Goal: Communication & Community: Answer question/provide support

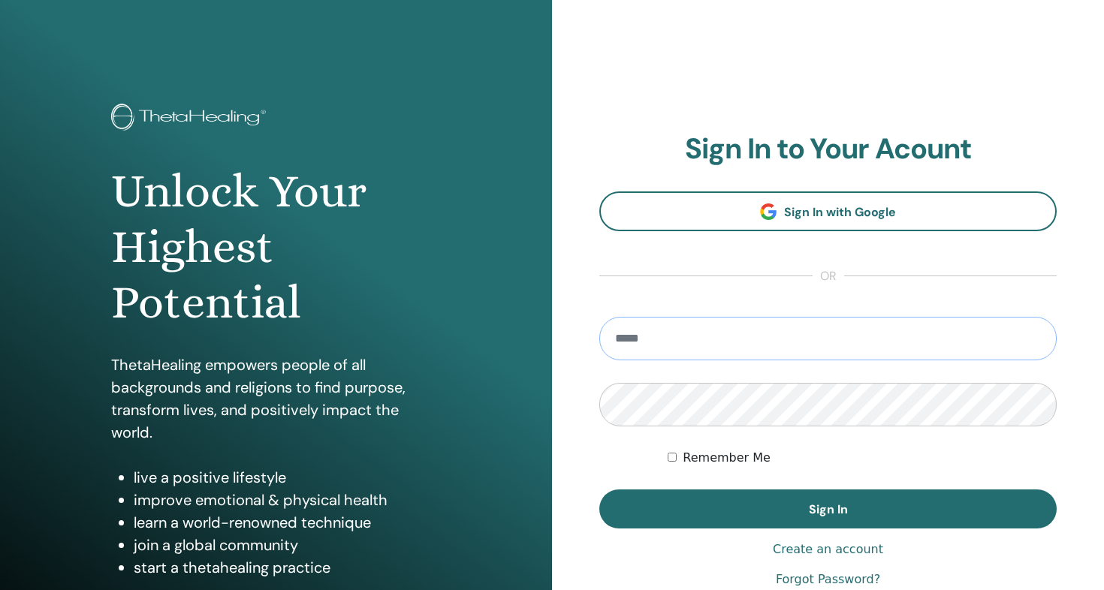
type input "**********"
click at [827, 509] on button "Sign In" at bounding box center [827, 509] width 457 height 39
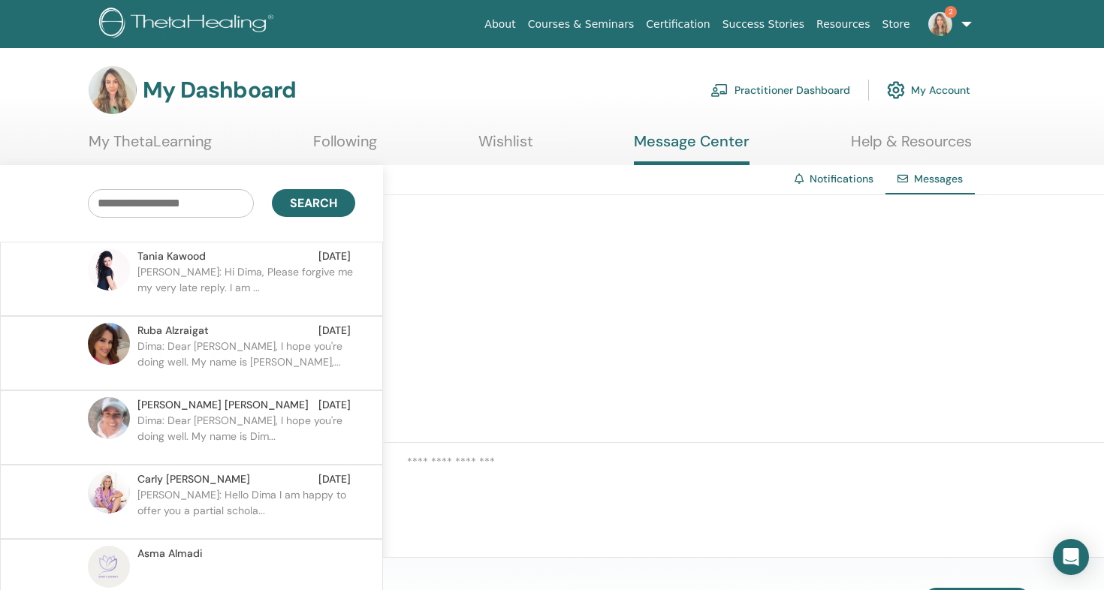
click at [223, 270] on p "[PERSON_NAME]: Hi Dima, Please forgive me my very late reply. I am ..." at bounding box center [246, 286] width 218 height 45
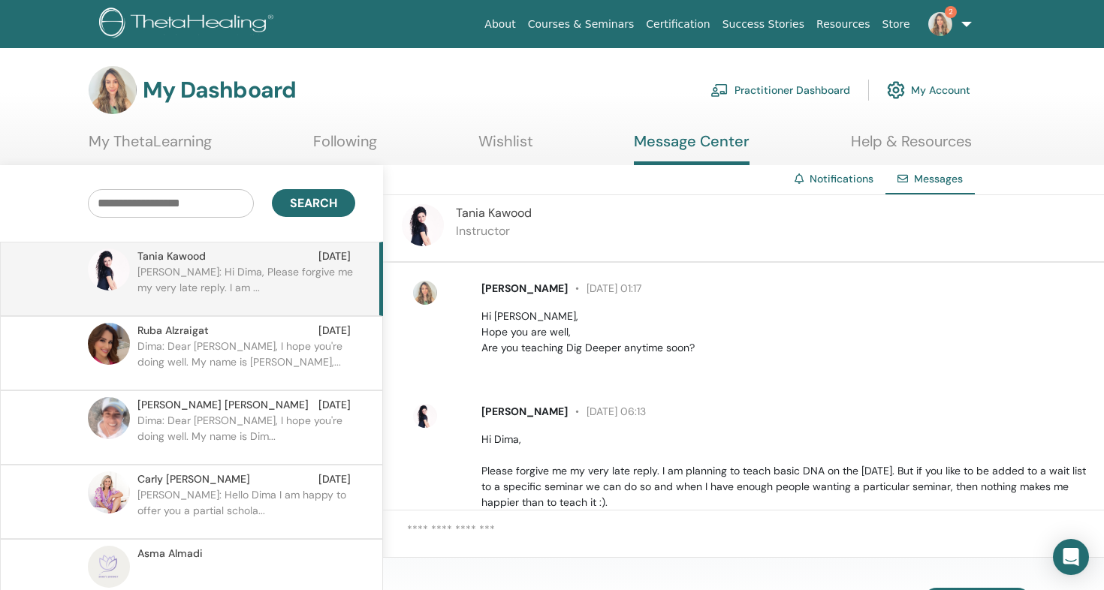
scroll to position [1, 0]
click at [156, 344] on p "Dima: Dear [PERSON_NAME], I hope you're doing well. My name is [PERSON_NAME],..." at bounding box center [246, 361] width 218 height 45
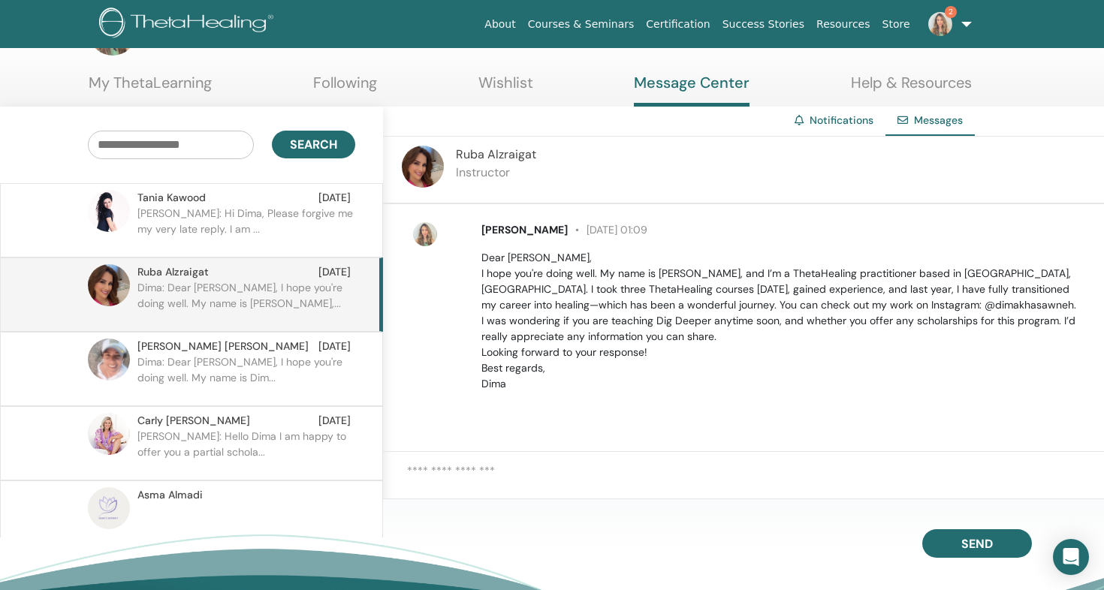
scroll to position [93, 0]
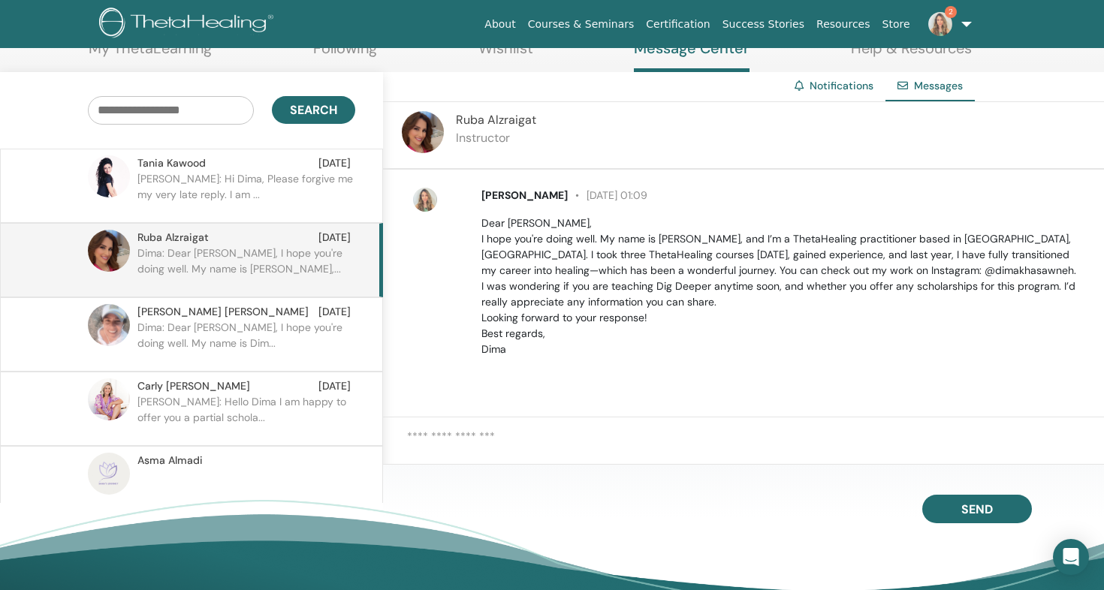
click at [132, 331] on div "JOANNA JOUBRAN Feb 18 Dima: Dear Joanna, I hope you're doing well. My name is D…" at bounding box center [240, 334] width 219 height 61
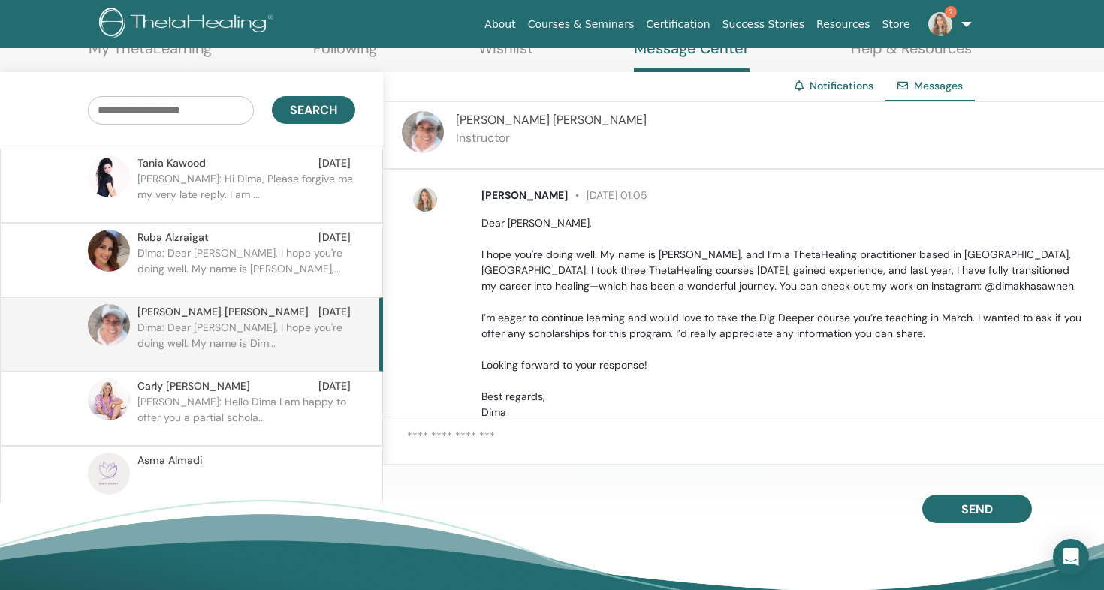
click at [943, 25] on img at bounding box center [940, 24] width 24 height 24
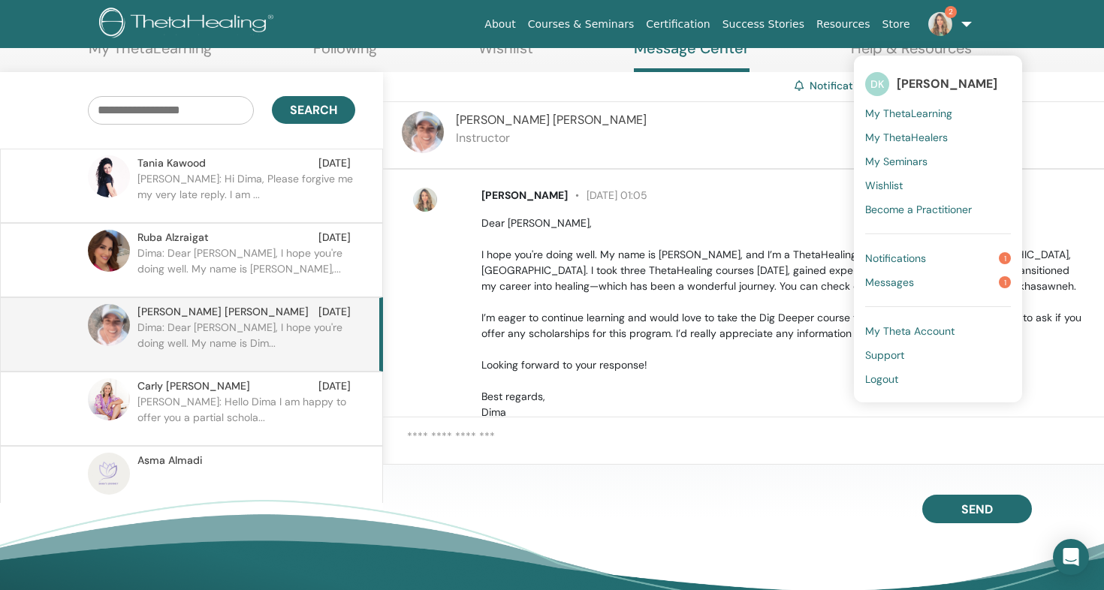
click at [903, 270] on link "Messages 1" at bounding box center [938, 282] width 146 height 24
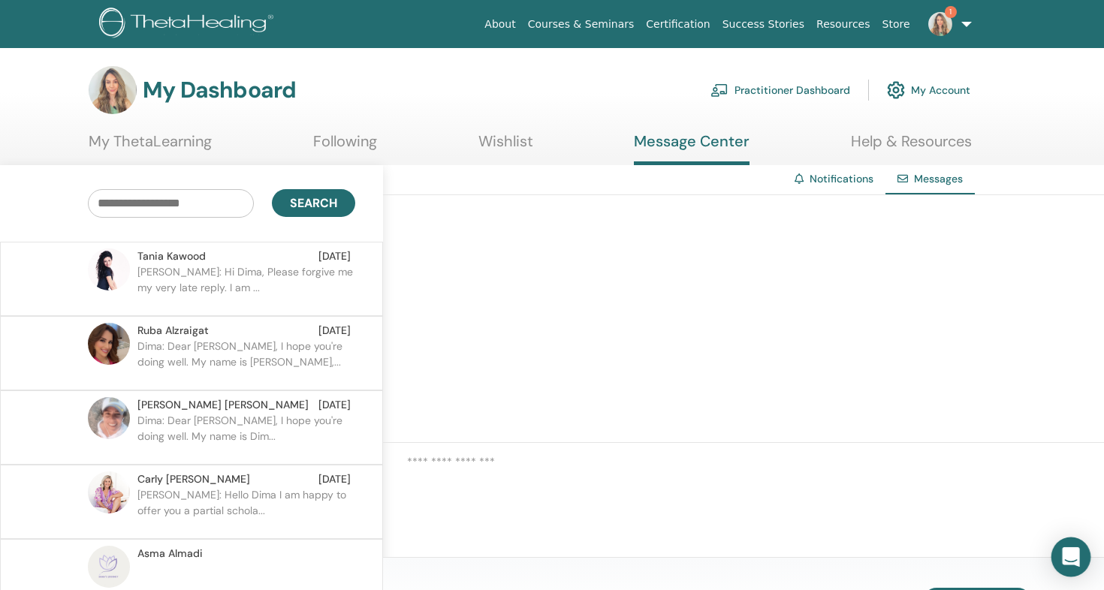
click at [1064, 558] on icon "Open Intercom Messenger" at bounding box center [1070, 557] width 17 height 20
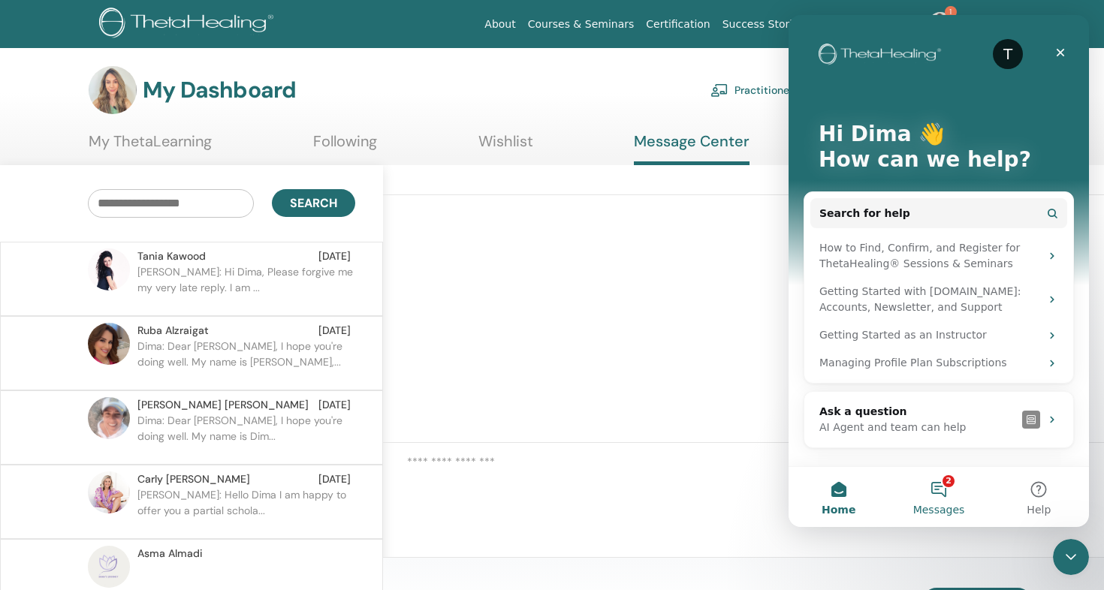
click at [939, 498] on button "2 Messages" at bounding box center [938, 497] width 100 height 60
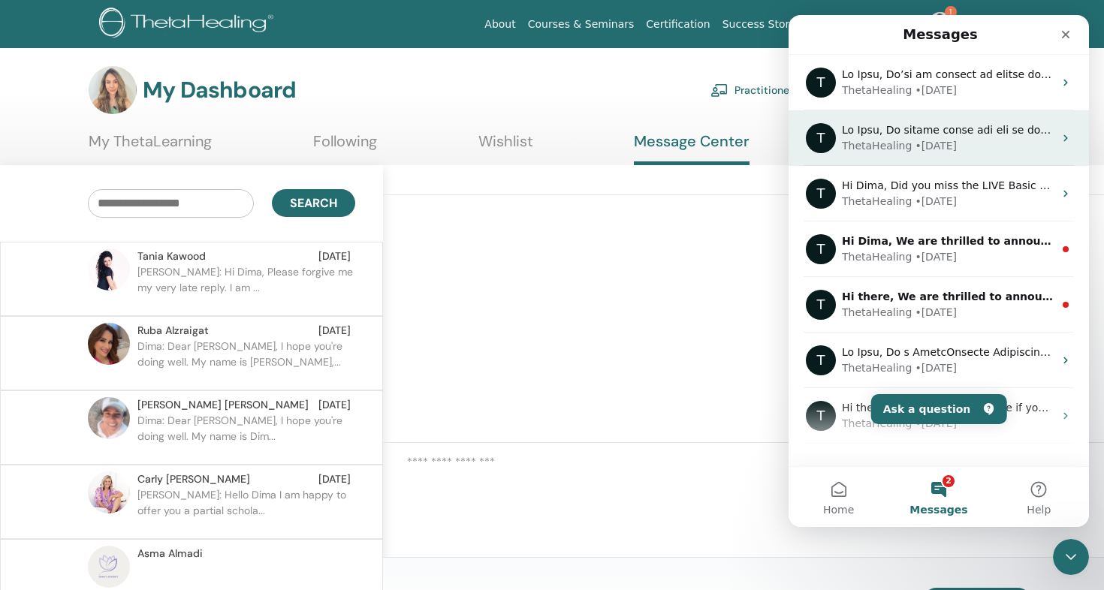
scroll to position [149, 0]
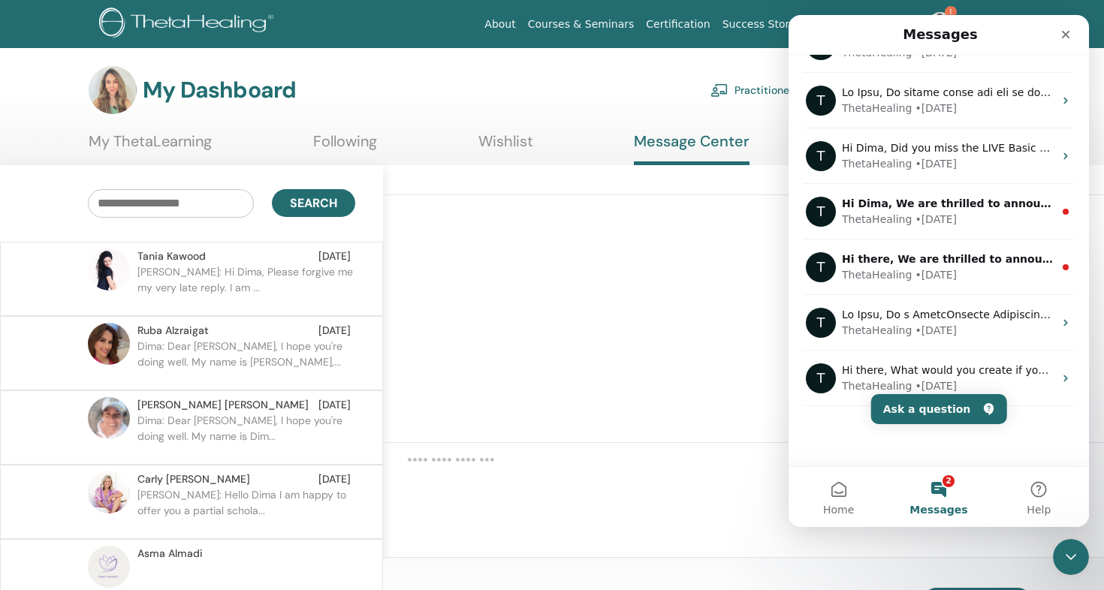
click at [716, 186] on div "Notifications Messages" at bounding box center [743, 180] width 721 height 30
click at [933, 509] on span "Messages" at bounding box center [938, 510] width 58 height 11
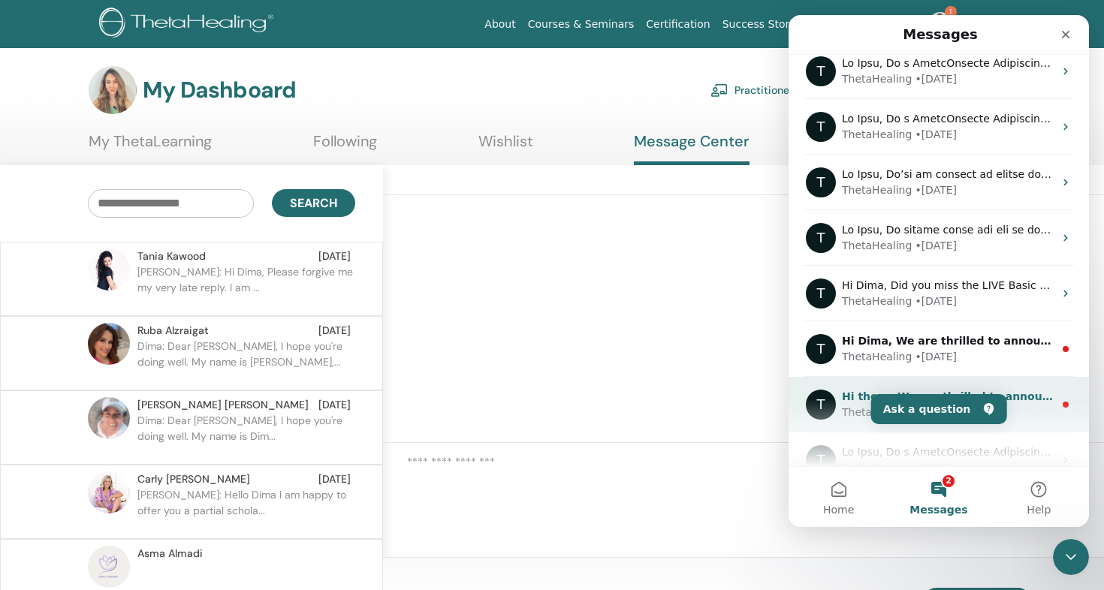
scroll to position [0, 0]
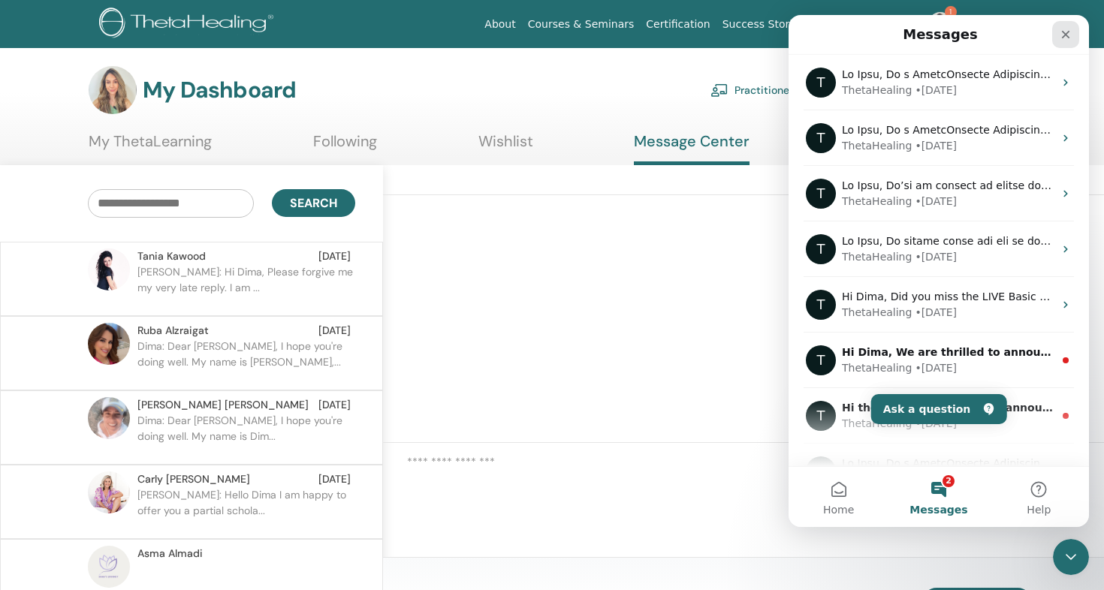
click at [1070, 36] on icon "Close" at bounding box center [1065, 35] width 12 height 12
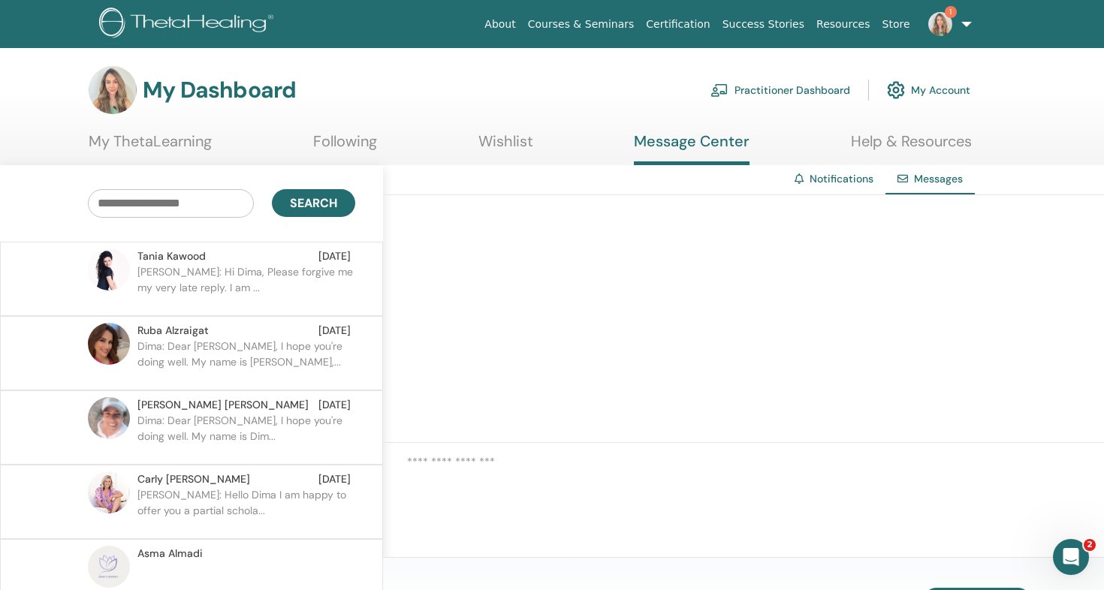
click at [948, 20] on img at bounding box center [940, 24] width 24 height 24
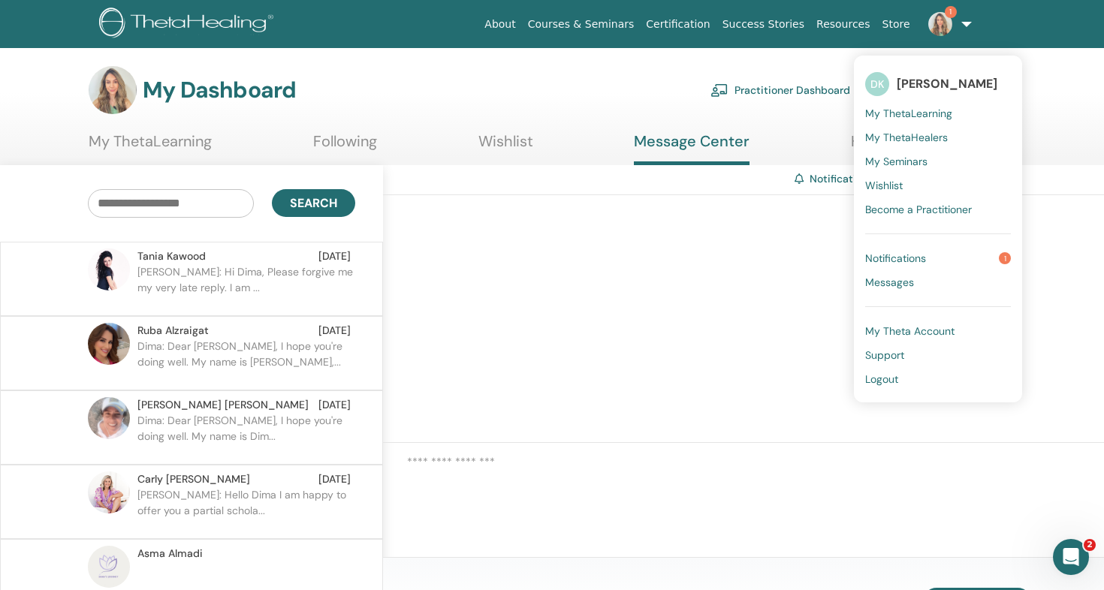
click at [897, 265] on link "Notifications 1" at bounding box center [938, 258] width 146 height 24
